Goal: Information Seeking & Learning: Learn about a topic

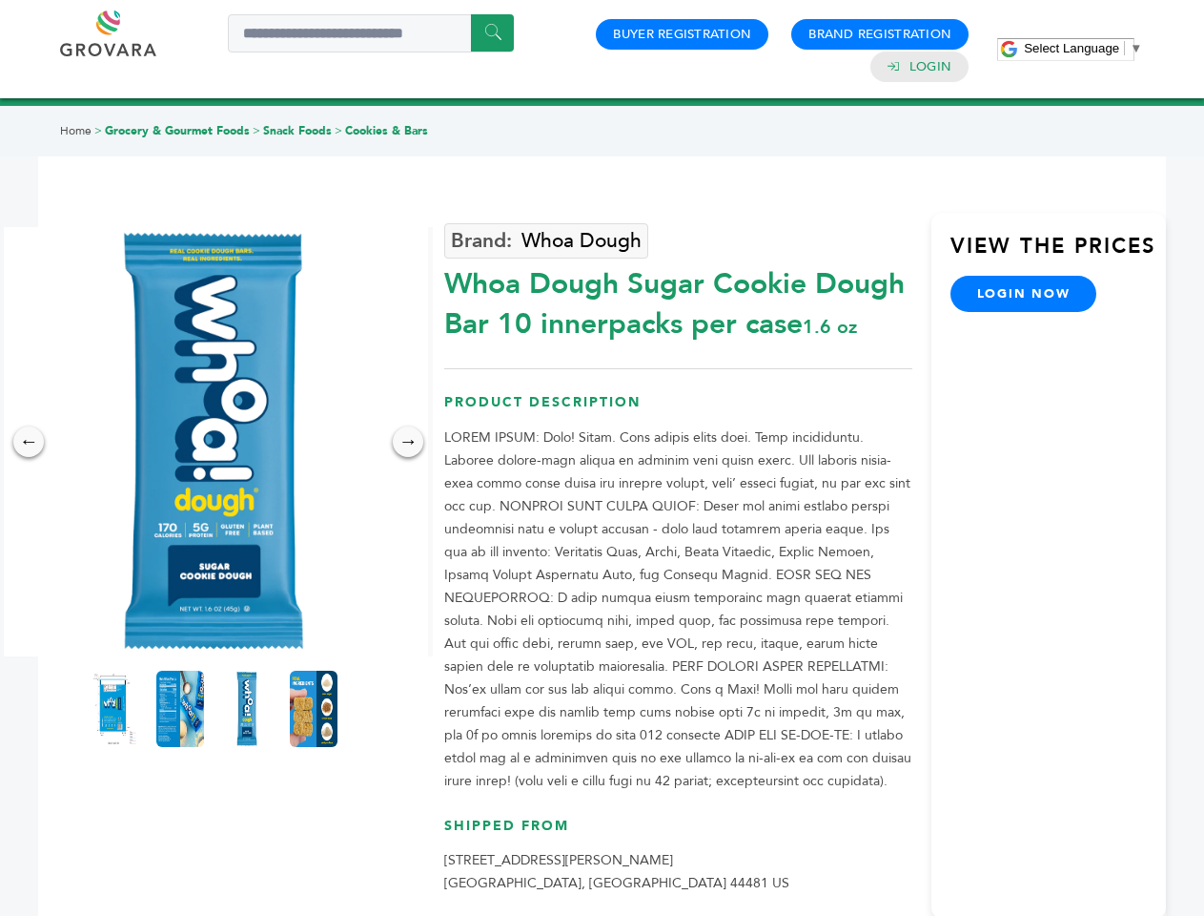
click at [1083, 48] on span "Select Language" at bounding box center [1071, 48] width 95 height 14
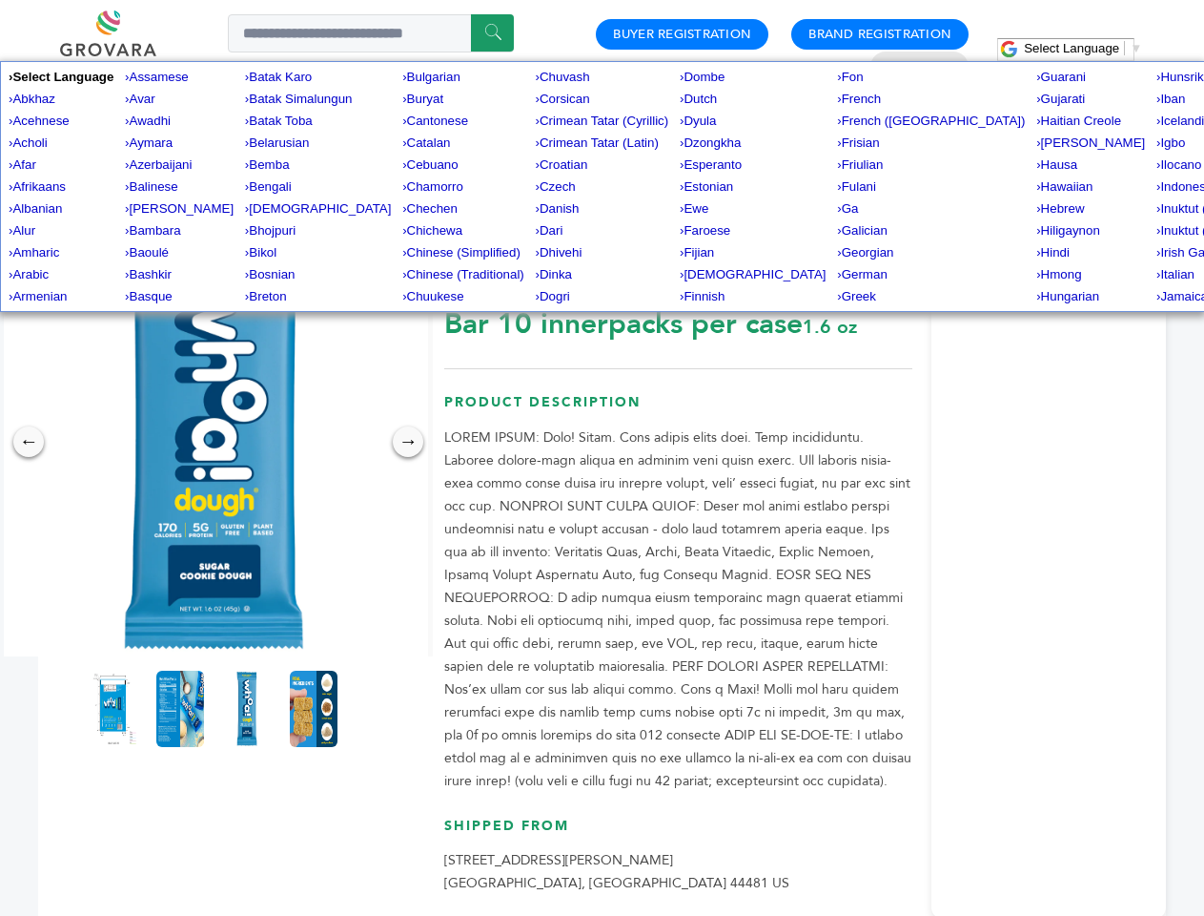
click at [214, 442] on img at bounding box center [213, 441] width 429 height 429
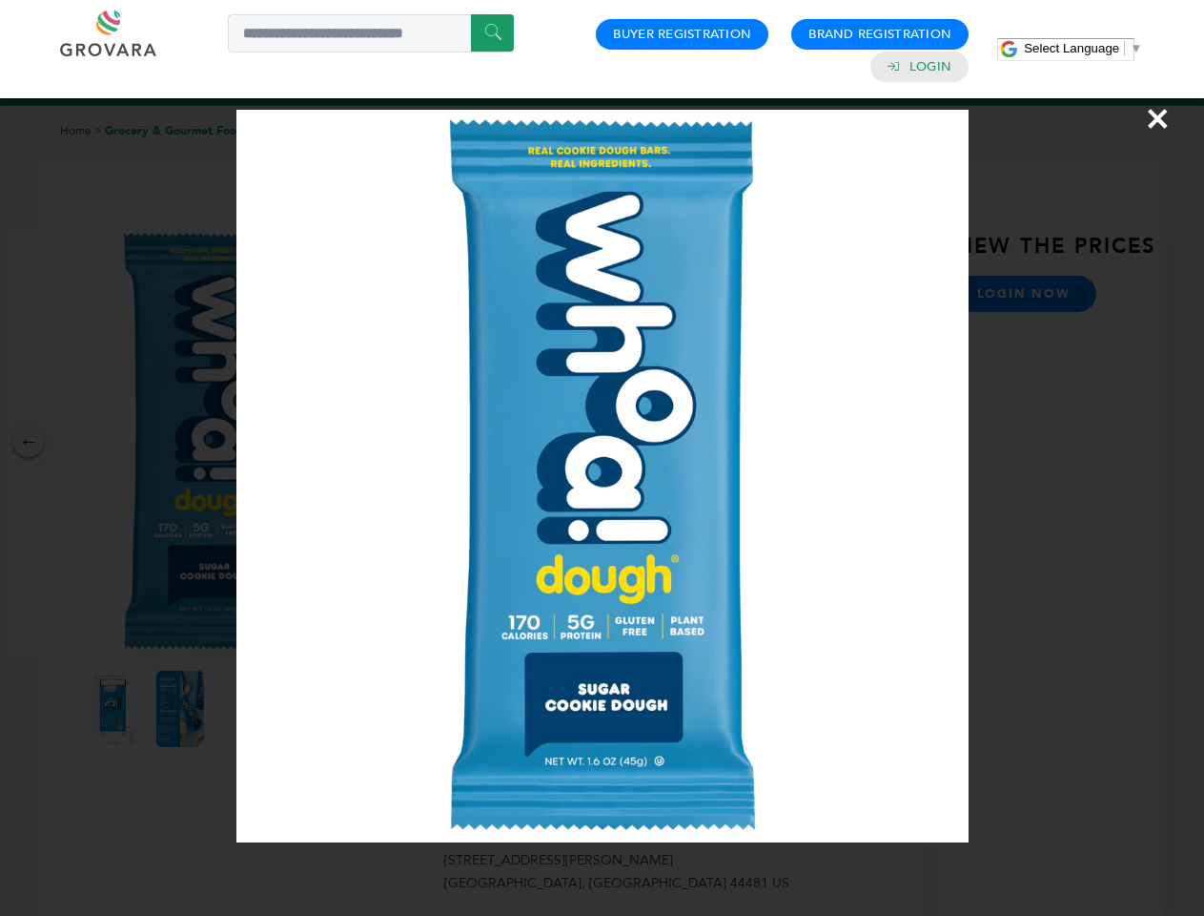
click at [29, 442] on div "×" at bounding box center [602, 458] width 1204 height 916
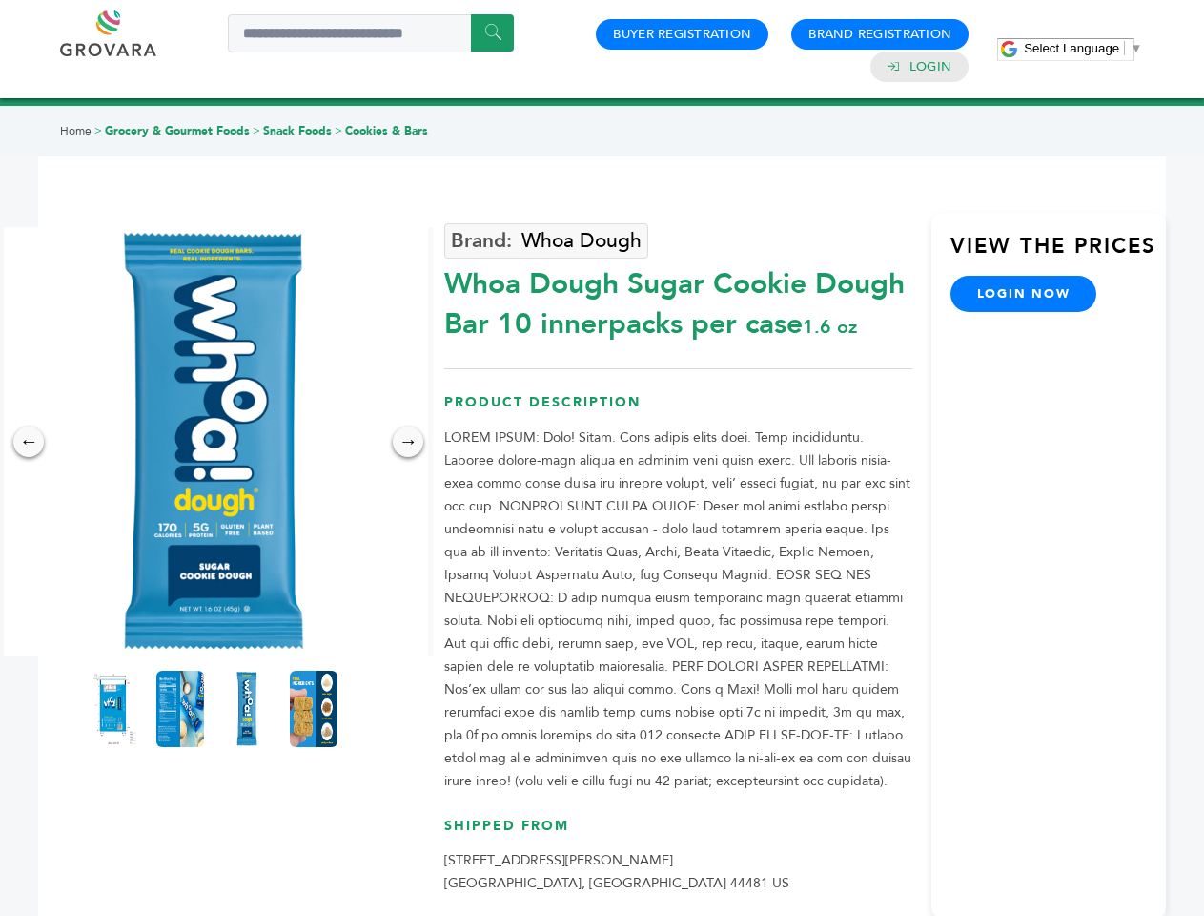
click at [408, 442] on div "→" at bounding box center [408, 441] width 31 height 31
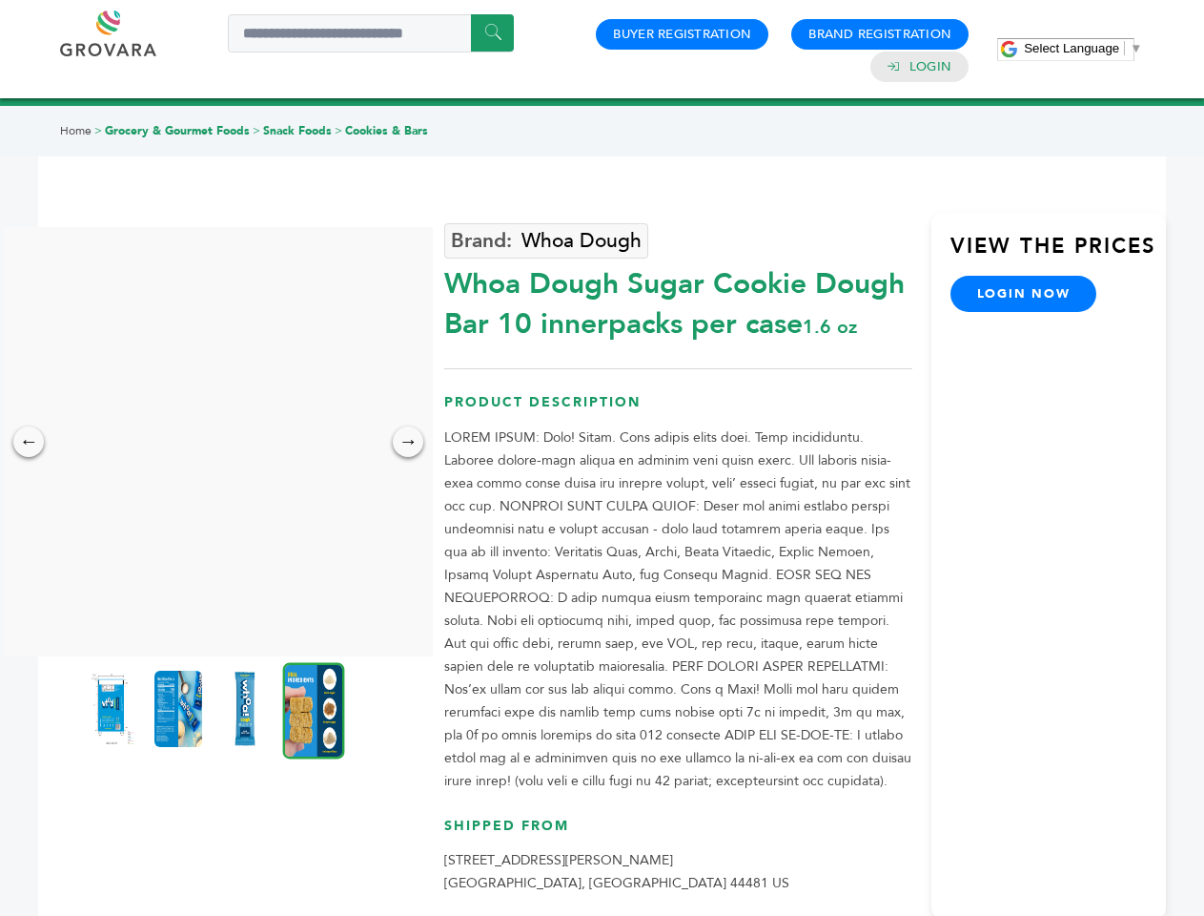
click at [113, 709] on img at bounding box center [112, 708] width 48 height 76
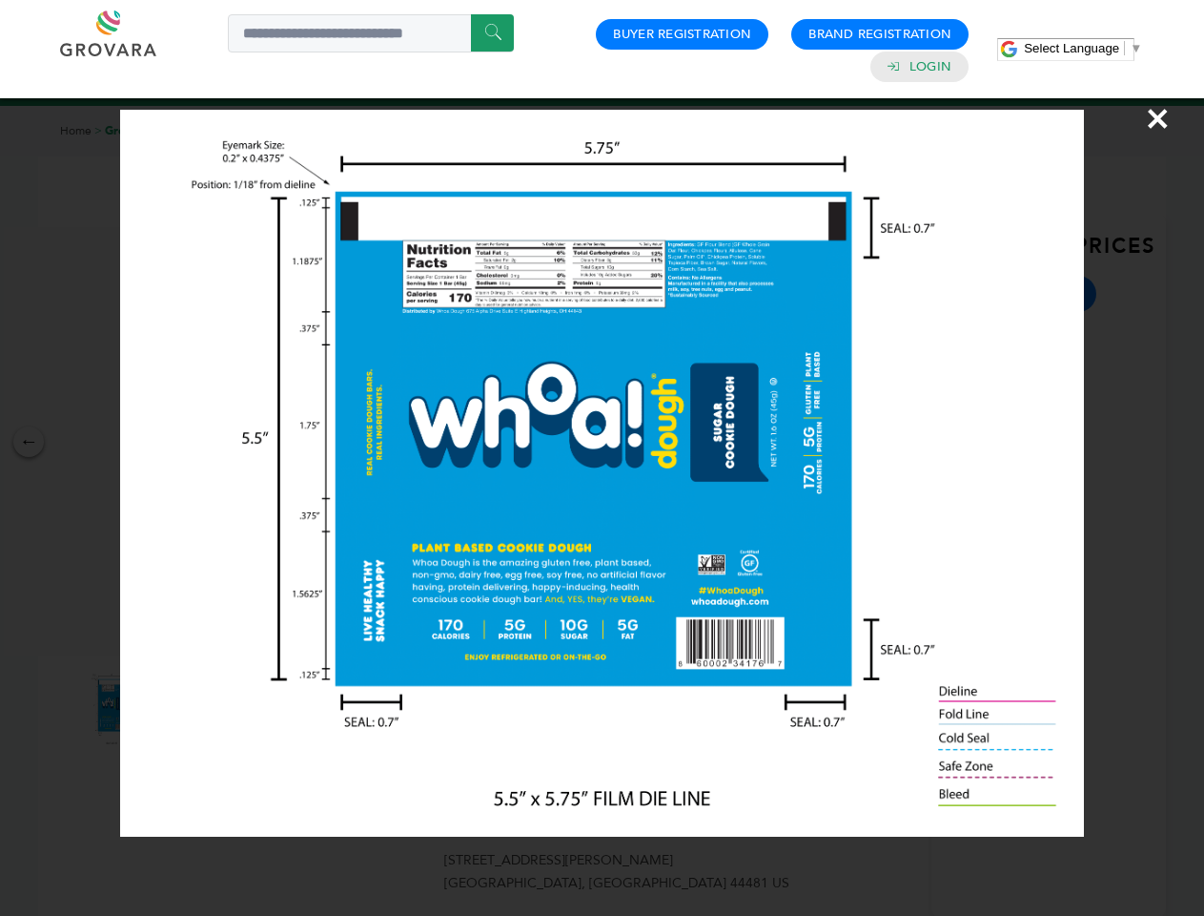
click at [180, 709] on div "×" at bounding box center [602, 458] width 1204 height 916
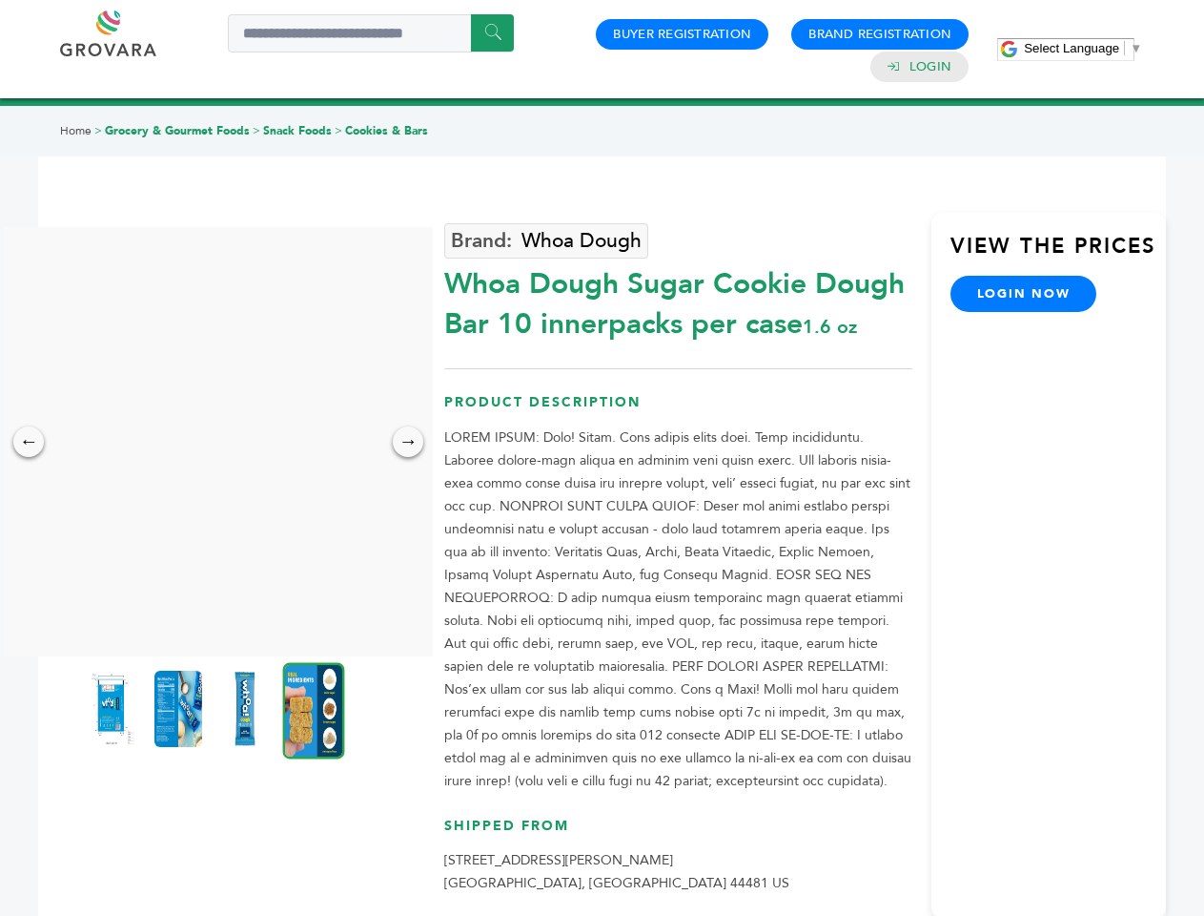
click at [247, 709] on img at bounding box center [245, 708] width 48 height 76
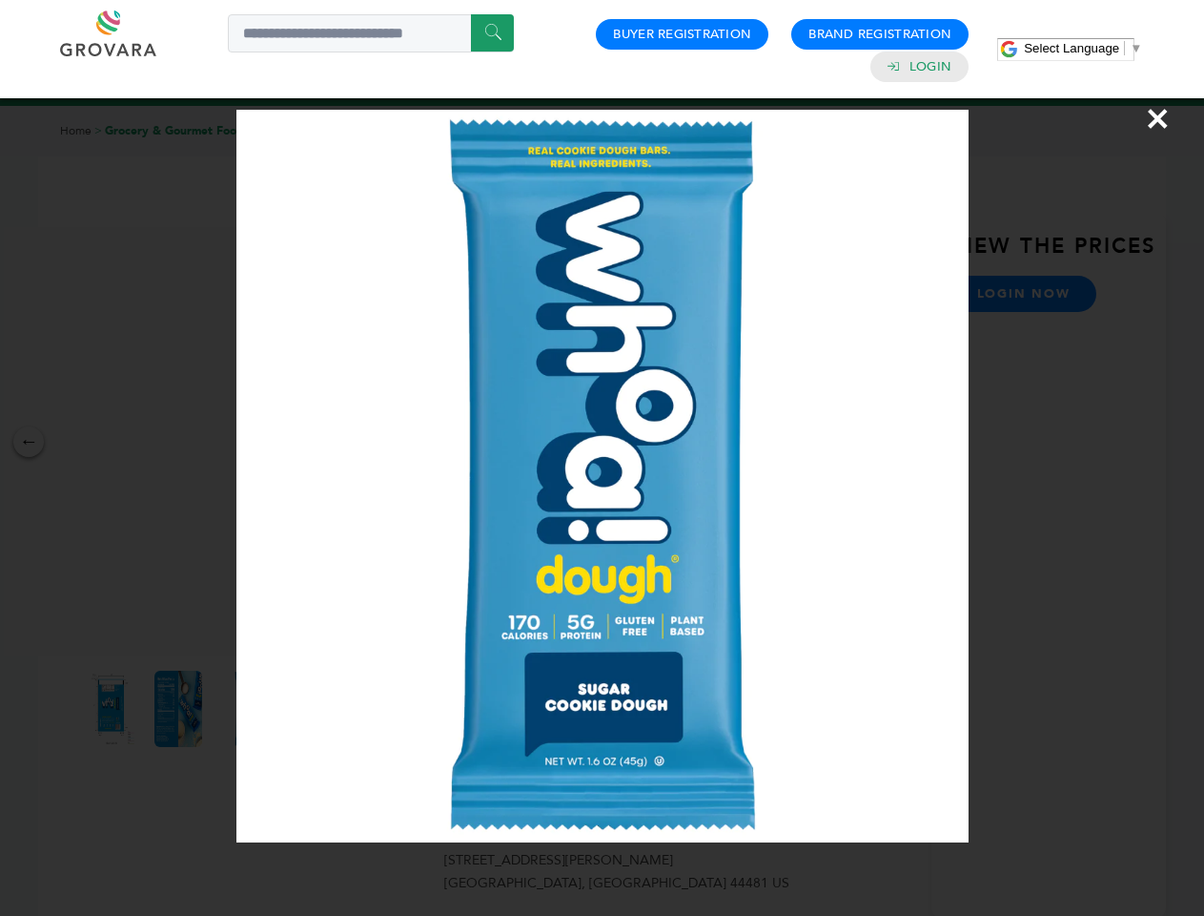
click at [314, 709] on div "×" at bounding box center [602, 458] width 1204 height 916
